Goal: Task Accomplishment & Management: Manage account settings

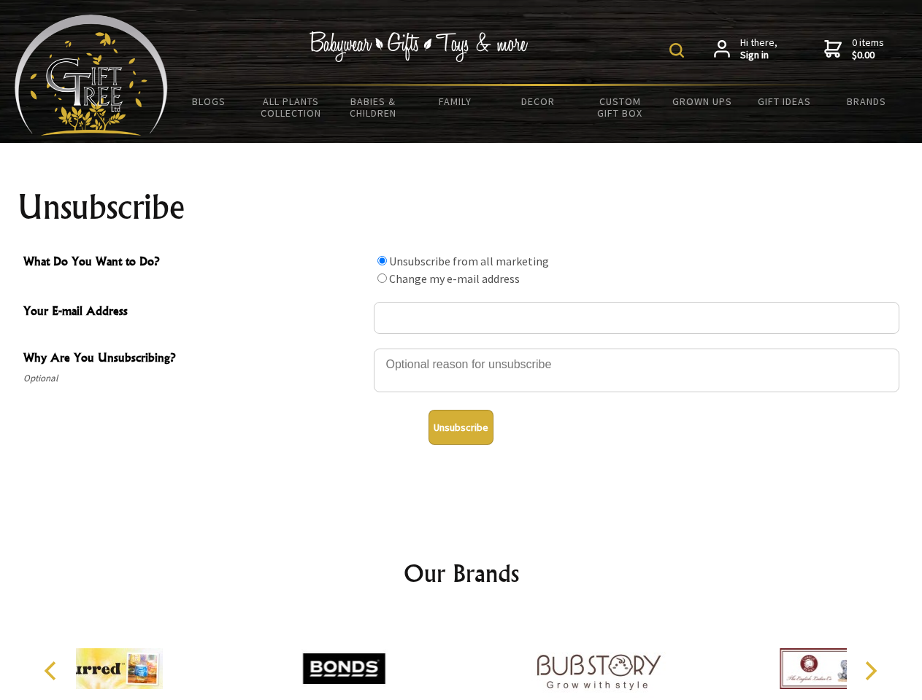
click at [679, 50] on img at bounding box center [676, 50] width 15 height 15
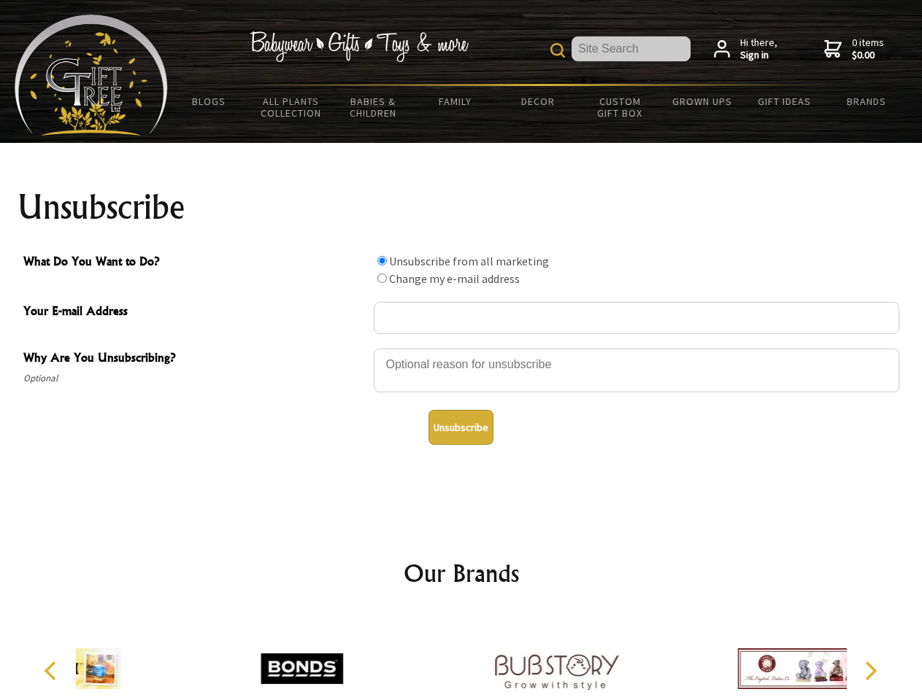
click at [461, 348] on div at bounding box center [636, 372] width 525 height 51
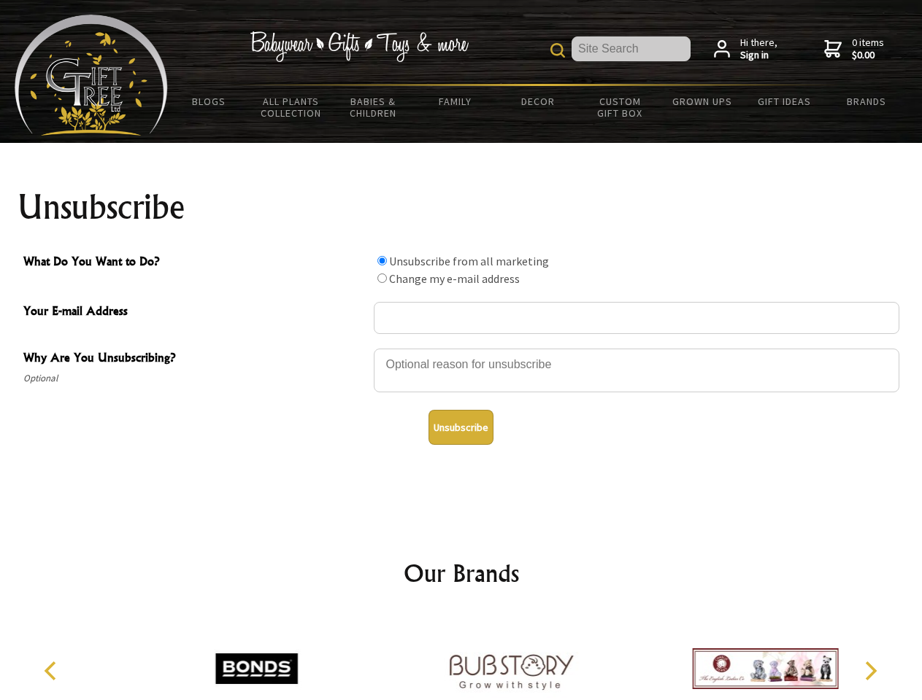
click at [382, 260] on input "What Do You Want to Do?" at bounding box center [381, 260] width 9 height 9
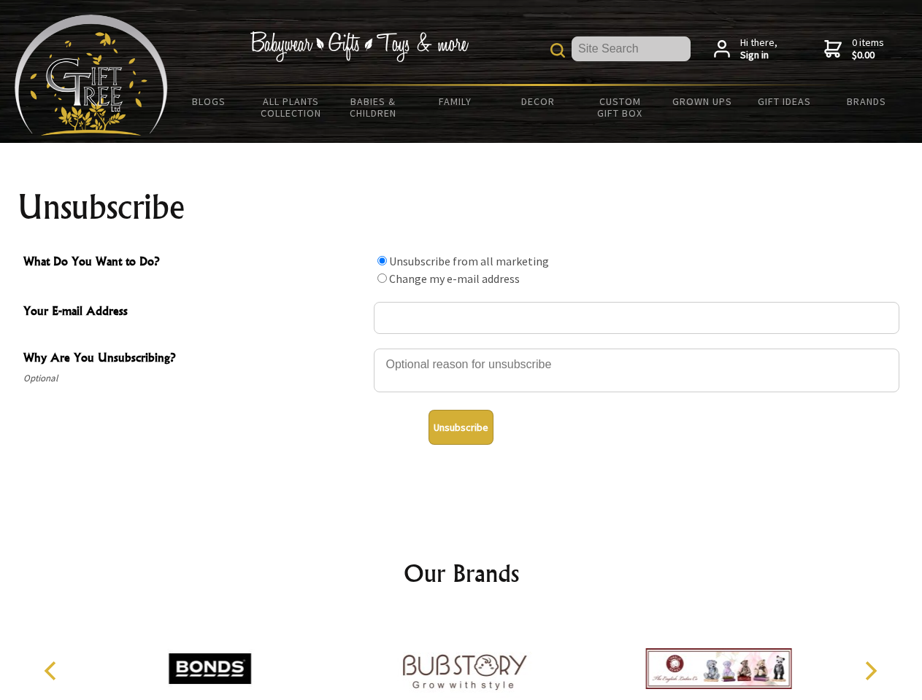
click at [382, 278] on input "What Do You Want to Do?" at bounding box center [381, 278] width 9 height 9
radio input "true"
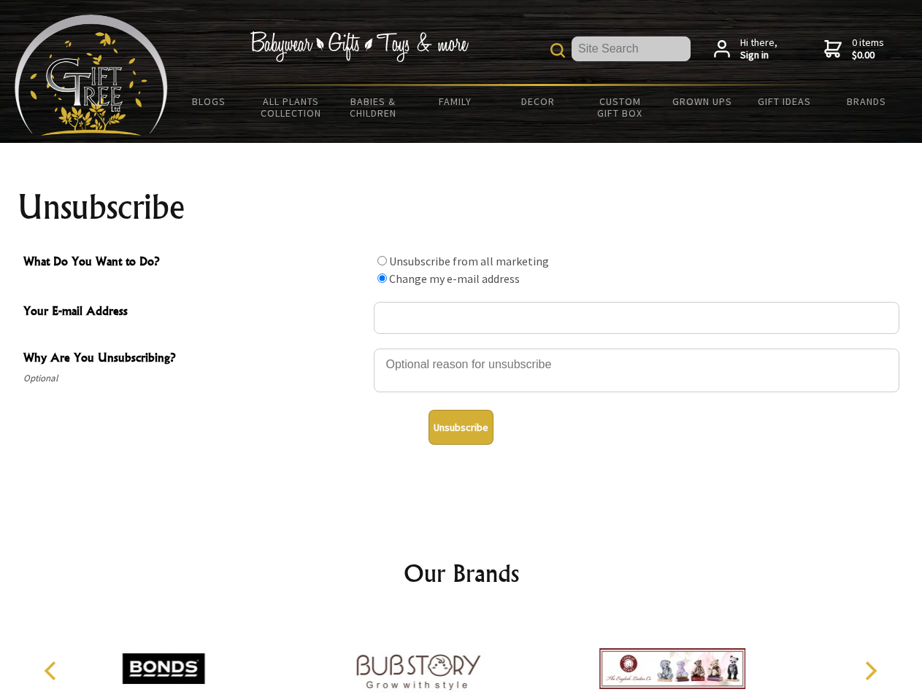
click at [460, 428] on button "Unsubscribe" at bounding box center [460, 427] width 65 height 35
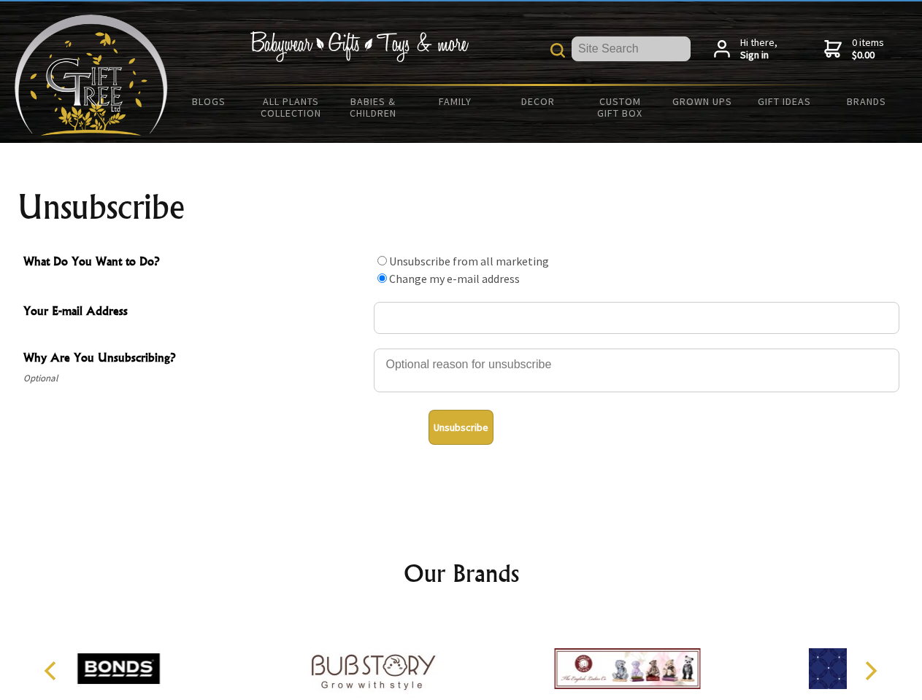
click at [53, 671] on icon "Previous" at bounding box center [51, 671] width 19 height 19
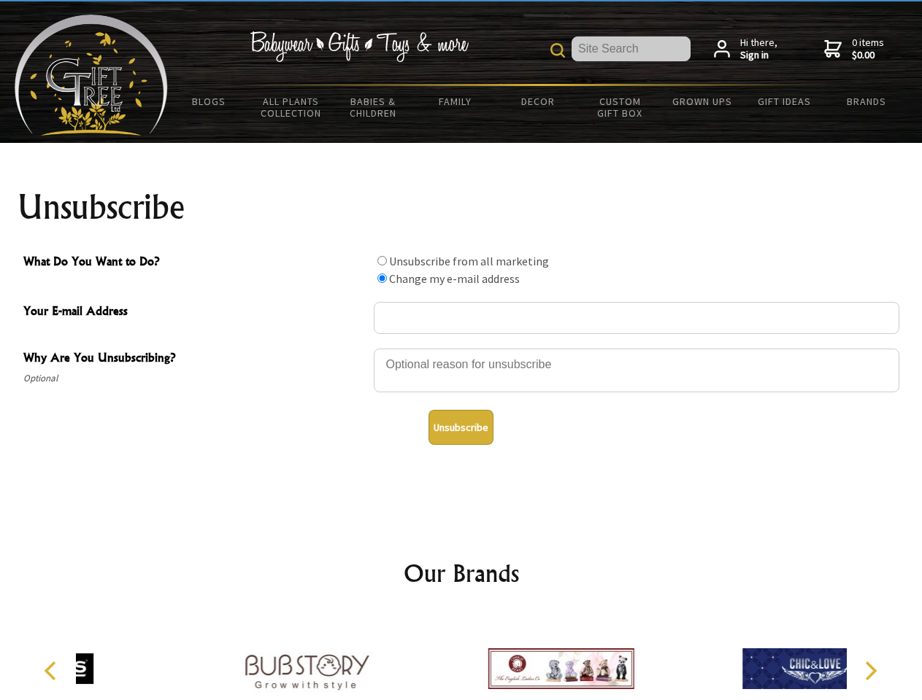
click at [870, 671] on icon "Next" at bounding box center [869, 671] width 19 height 19
